Goal: Task Accomplishment & Management: Use online tool/utility

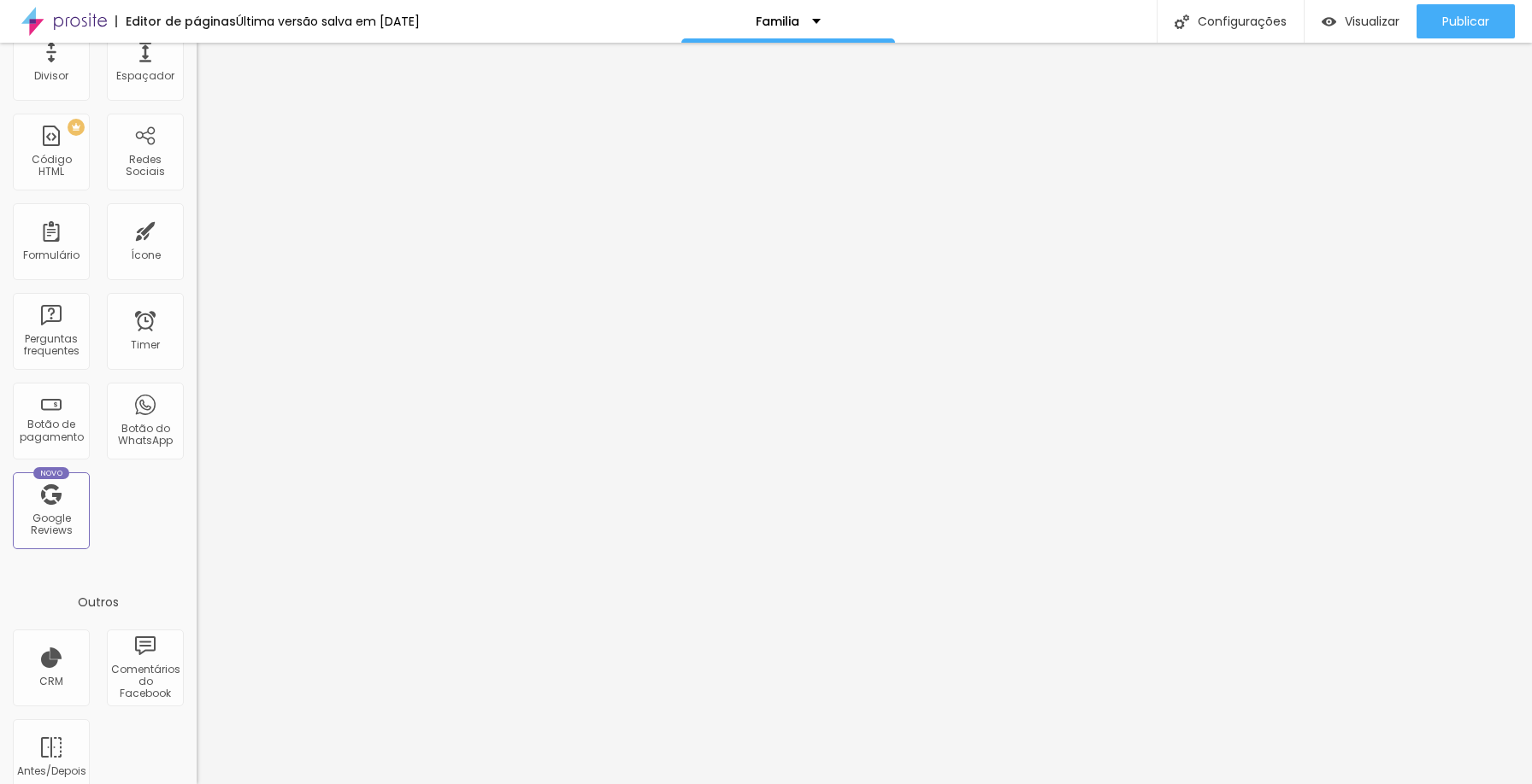
scroll to position [369, 0]
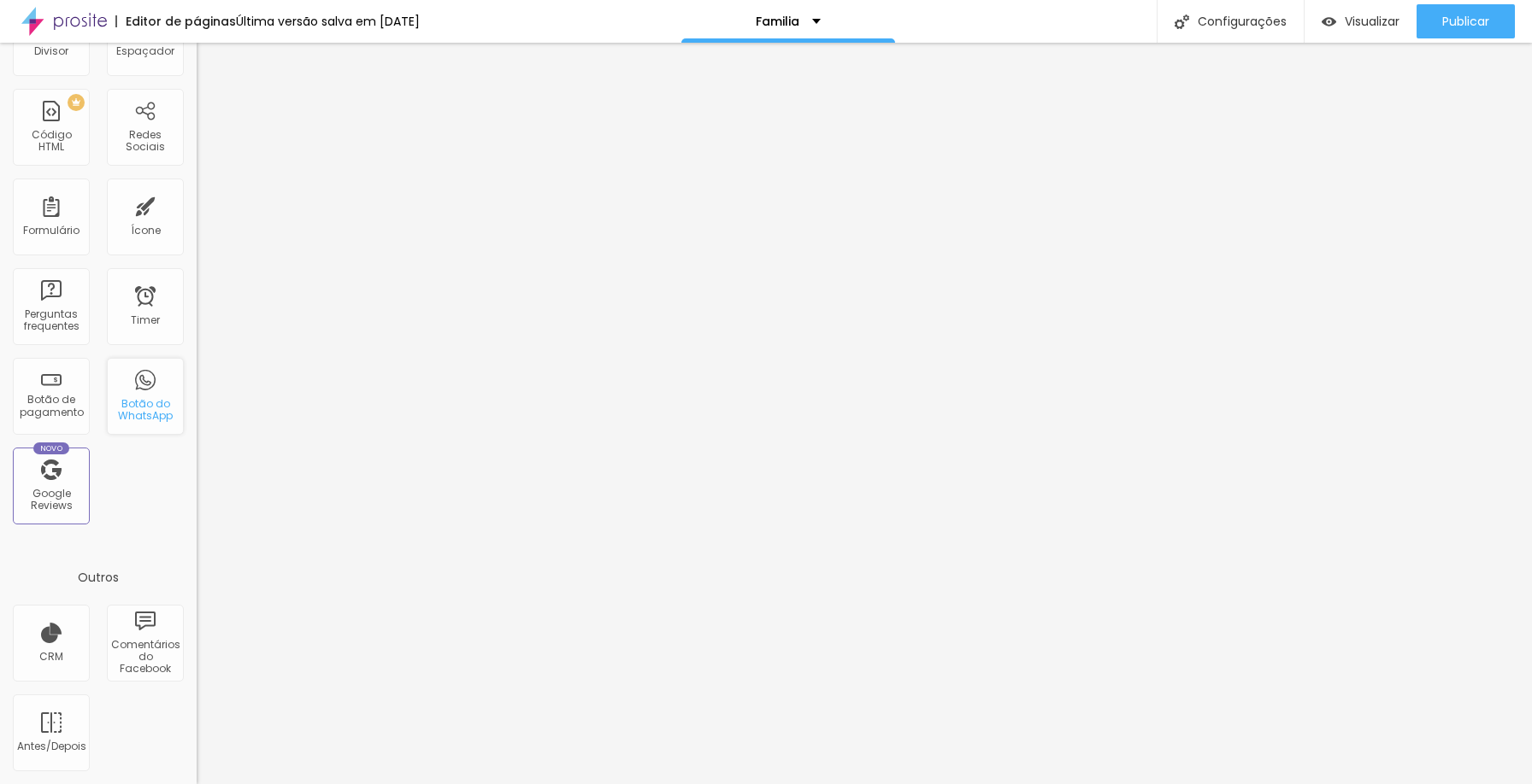
click at [120, 409] on div "Botão do WhatsApp" at bounding box center [145, 410] width 67 height 25
click at [69, 413] on div "Botão de pagamento" at bounding box center [50, 407] width 67 height 25
click at [66, 650] on div "CRM" at bounding box center [51, 644] width 77 height 77
click at [143, 649] on div "Comentários do Facebook" at bounding box center [145, 657] width 67 height 37
click at [42, 746] on div "Antes/Depois" at bounding box center [50, 746] width 67 height 12
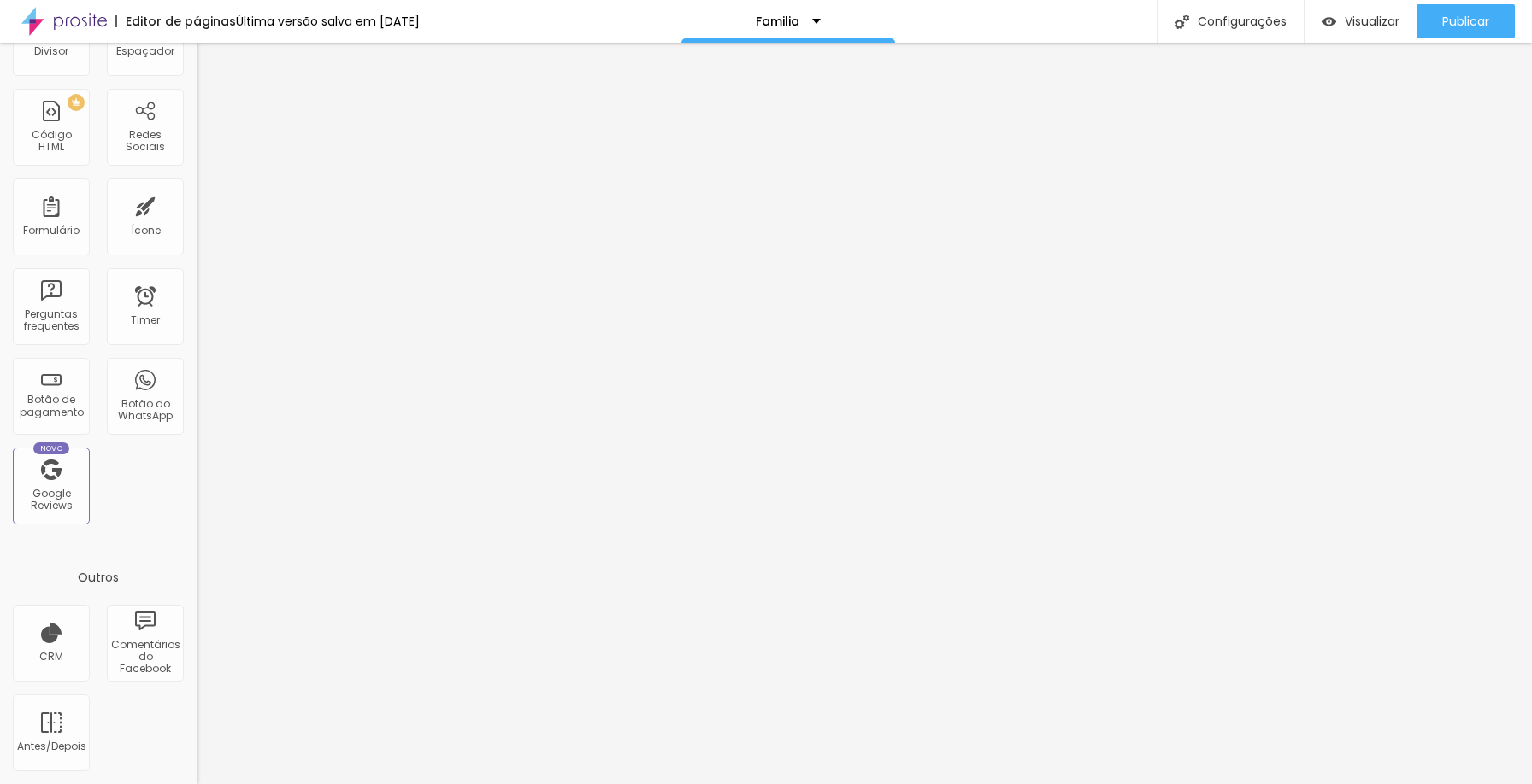
click at [171, 652] on div "CRM Comentários do Facebook Antes/Depois" at bounding box center [98, 695] width 197 height 180
click at [137, 406] on div "Botão do WhatsApp" at bounding box center [145, 410] width 67 height 25
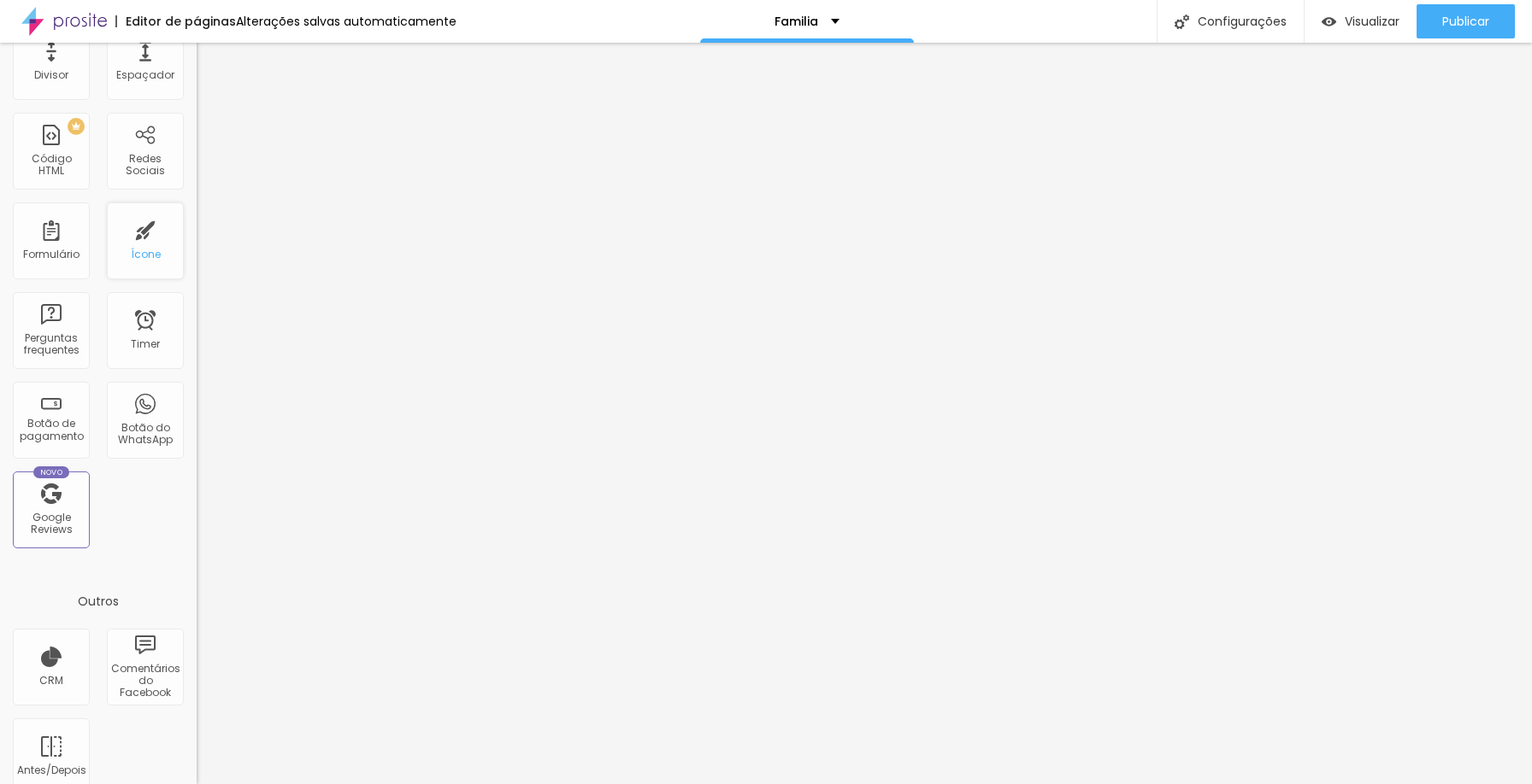
scroll to position [0, 0]
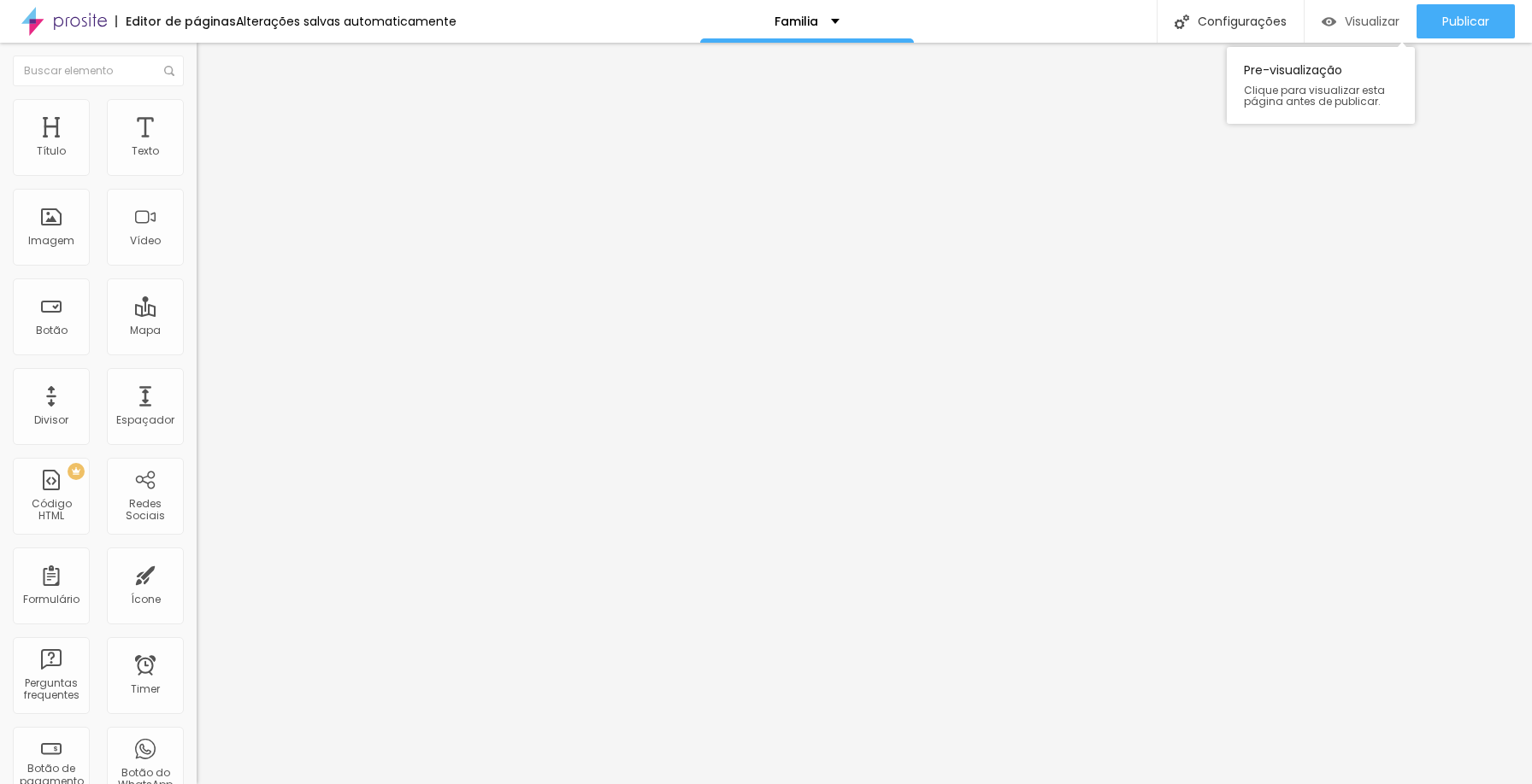
click at [1363, 21] on span "Visualizar" at bounding box center [1372, 21] width 55 height 13
click at [57, 586] on div "Formulário" at bounding box center [51, 586] width 77 height 77
click at [66, 417] on div "Divisor" at bounding box center [51, 419] width 34 height 12
click at [823, 19] on div "Familia" at bounding box center [807, 21] width 65 height 12
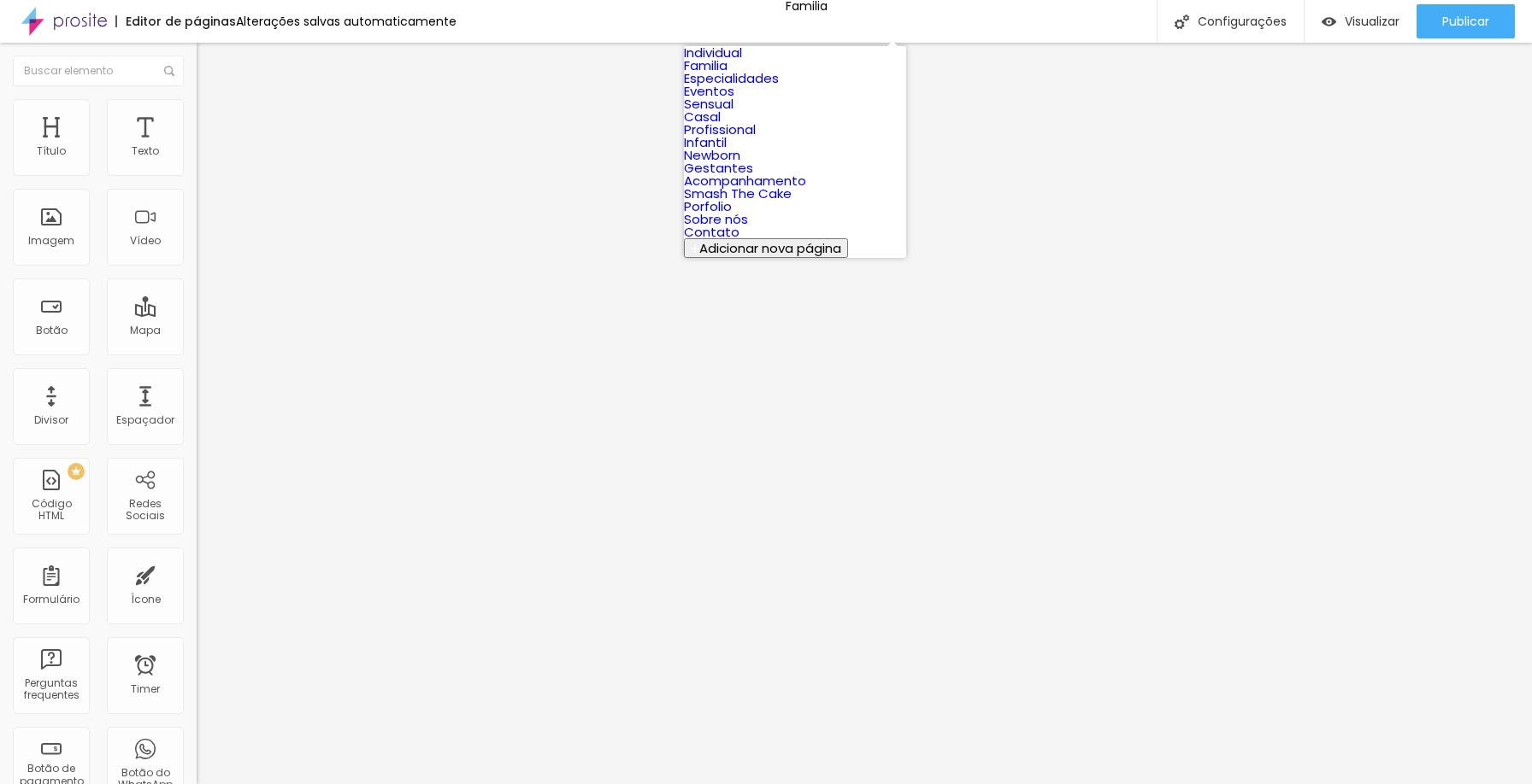
scroll to position [270, 0]
